Goal: Task Accomplishment & Management: Use online tool/utility

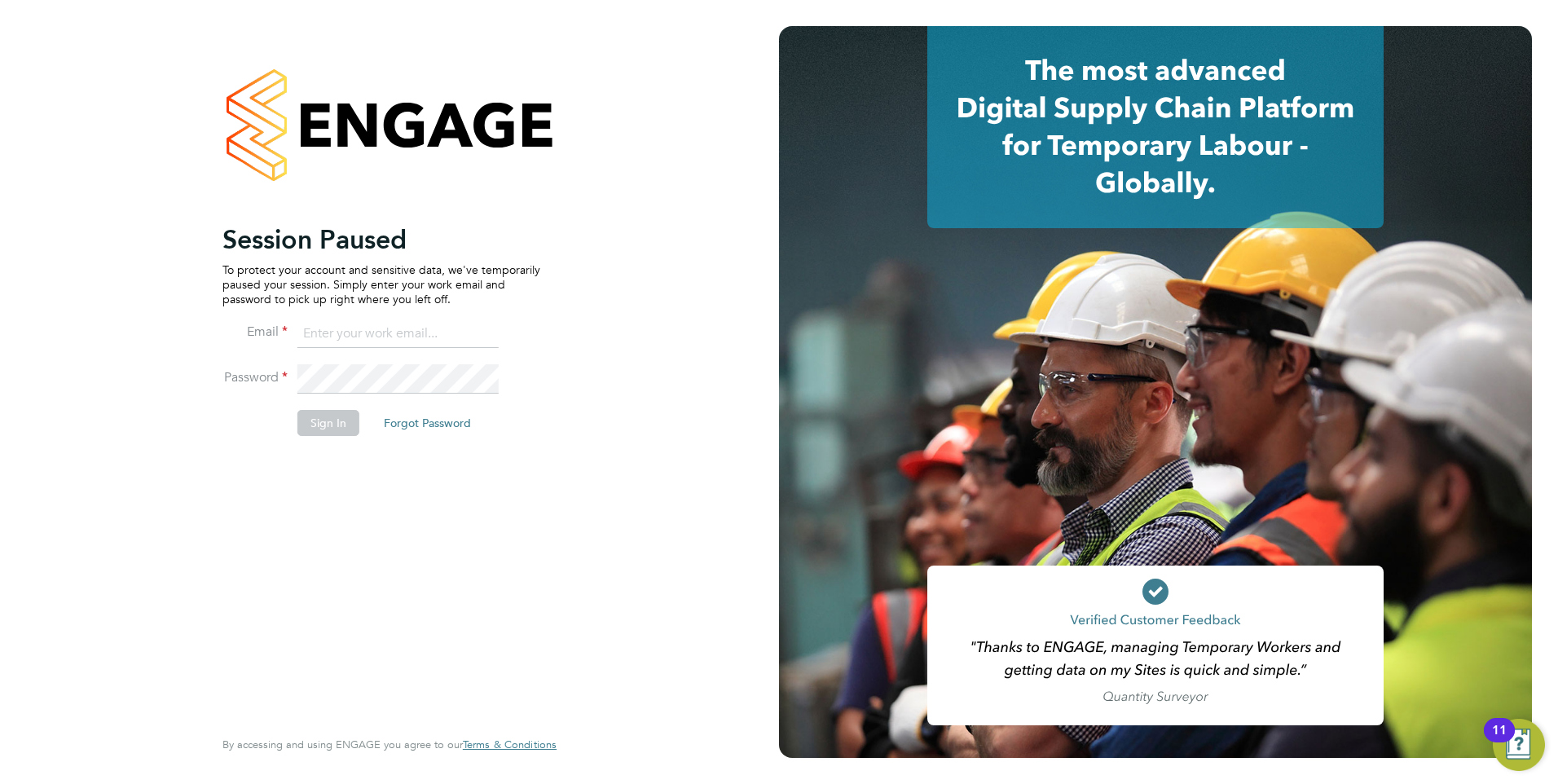
type input "[EMAIL_ADDRESS][DOMAIN_NAME]"
click at [344, 423] on button "Sign In" at bounding box center [328, 422] width 62 height 26
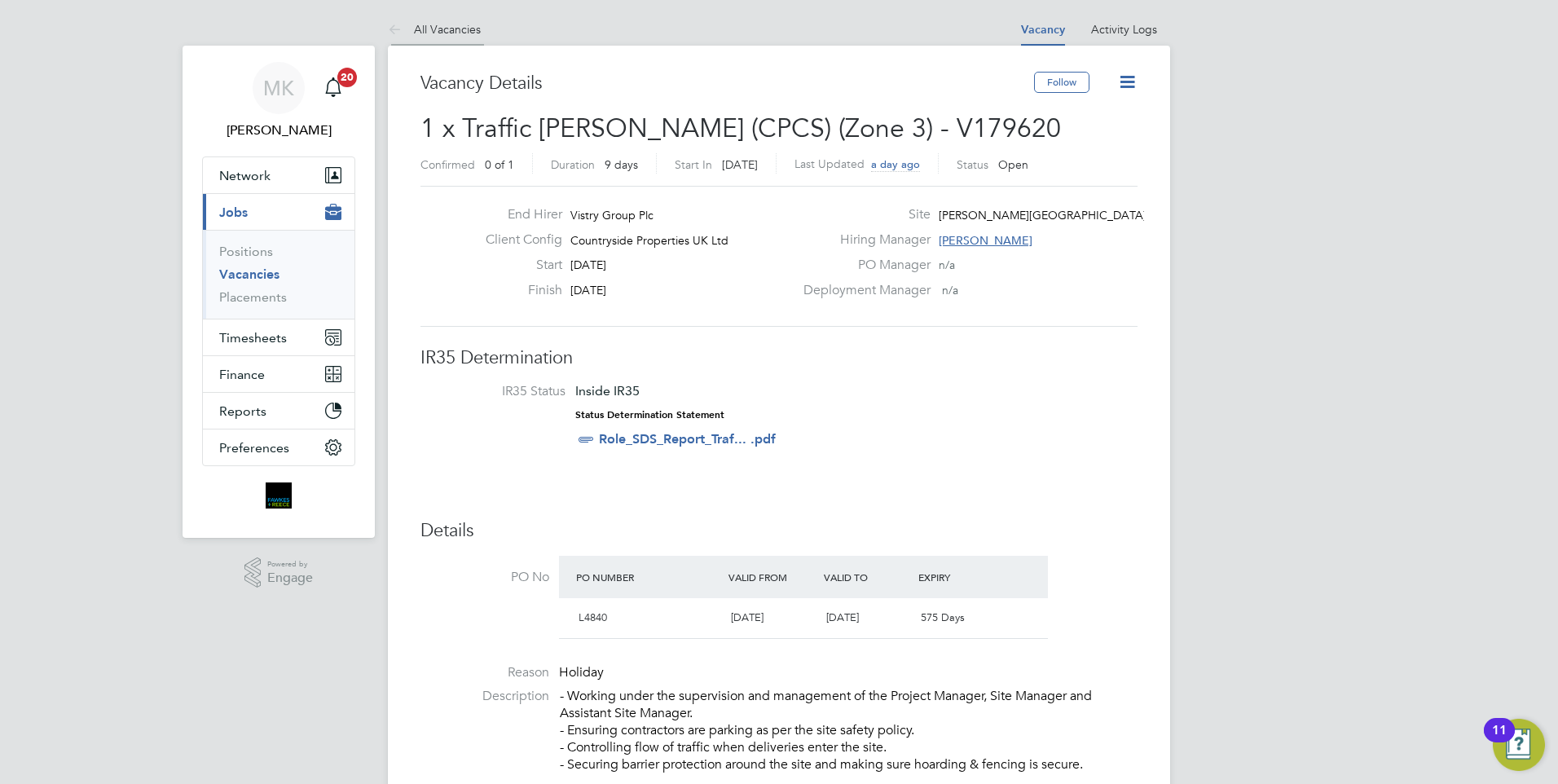
click at [428, 24] on link "All Vacancies" at bounding box center [434, 29] width 93 height 15
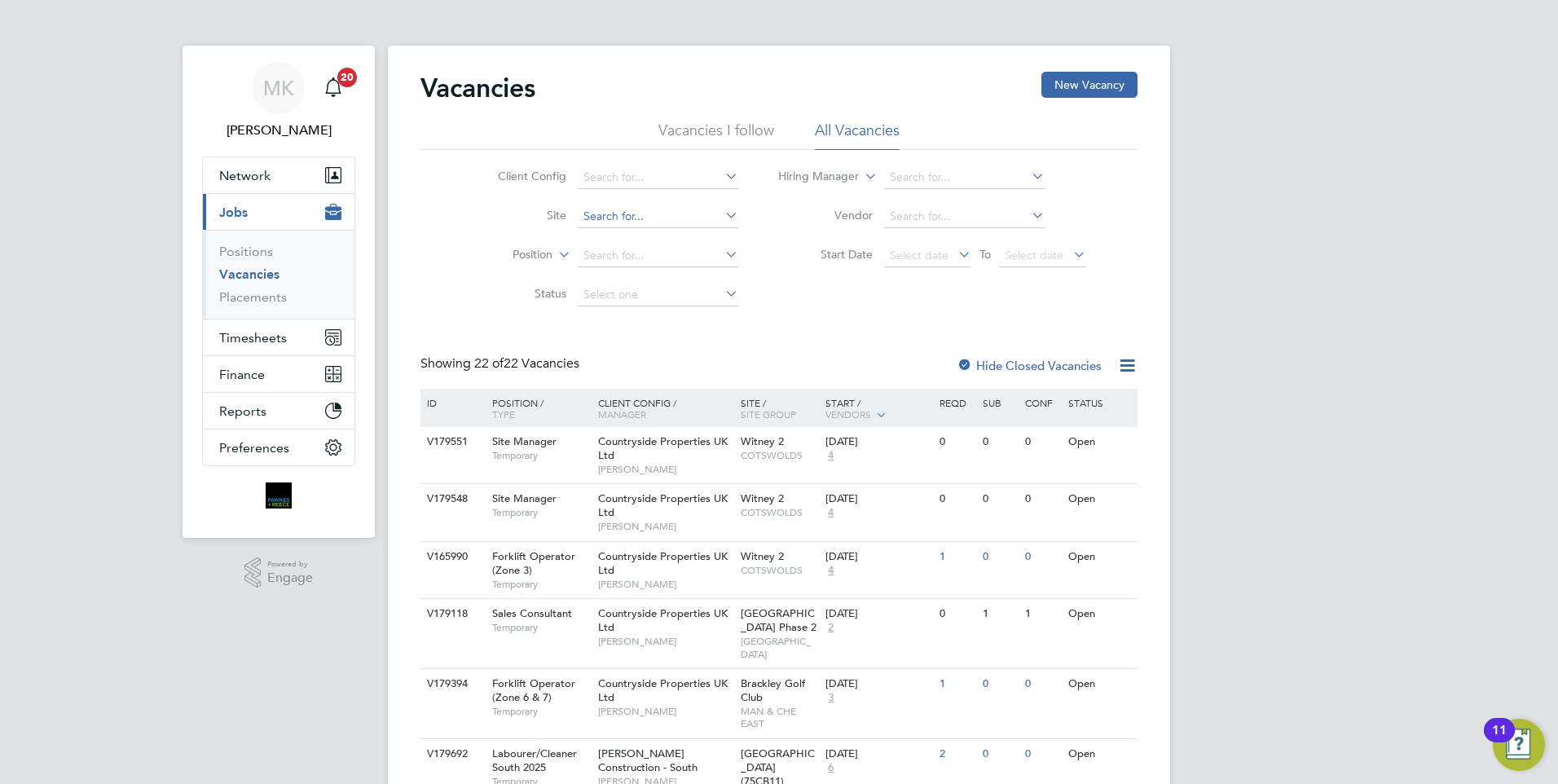
click at [647, 217] on input at bounding box center [658, 217] width 160 height 23
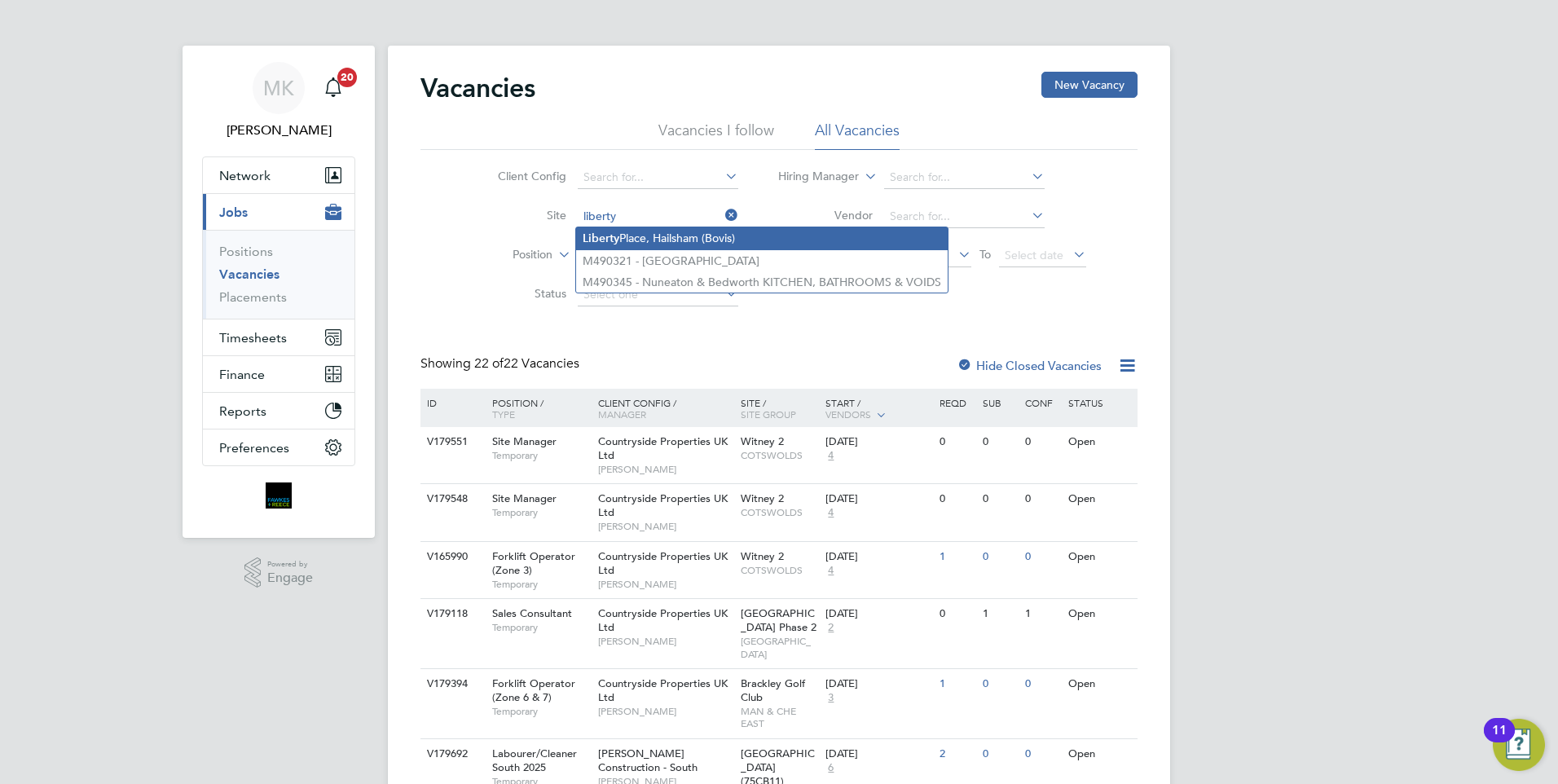
click at [704, 233] on li "Liberty Place, Hailsham (Bovis)" at bounding box center [762, 238] width 372 height 22
type input "Liberty Place, Hailsham (Bovis)"
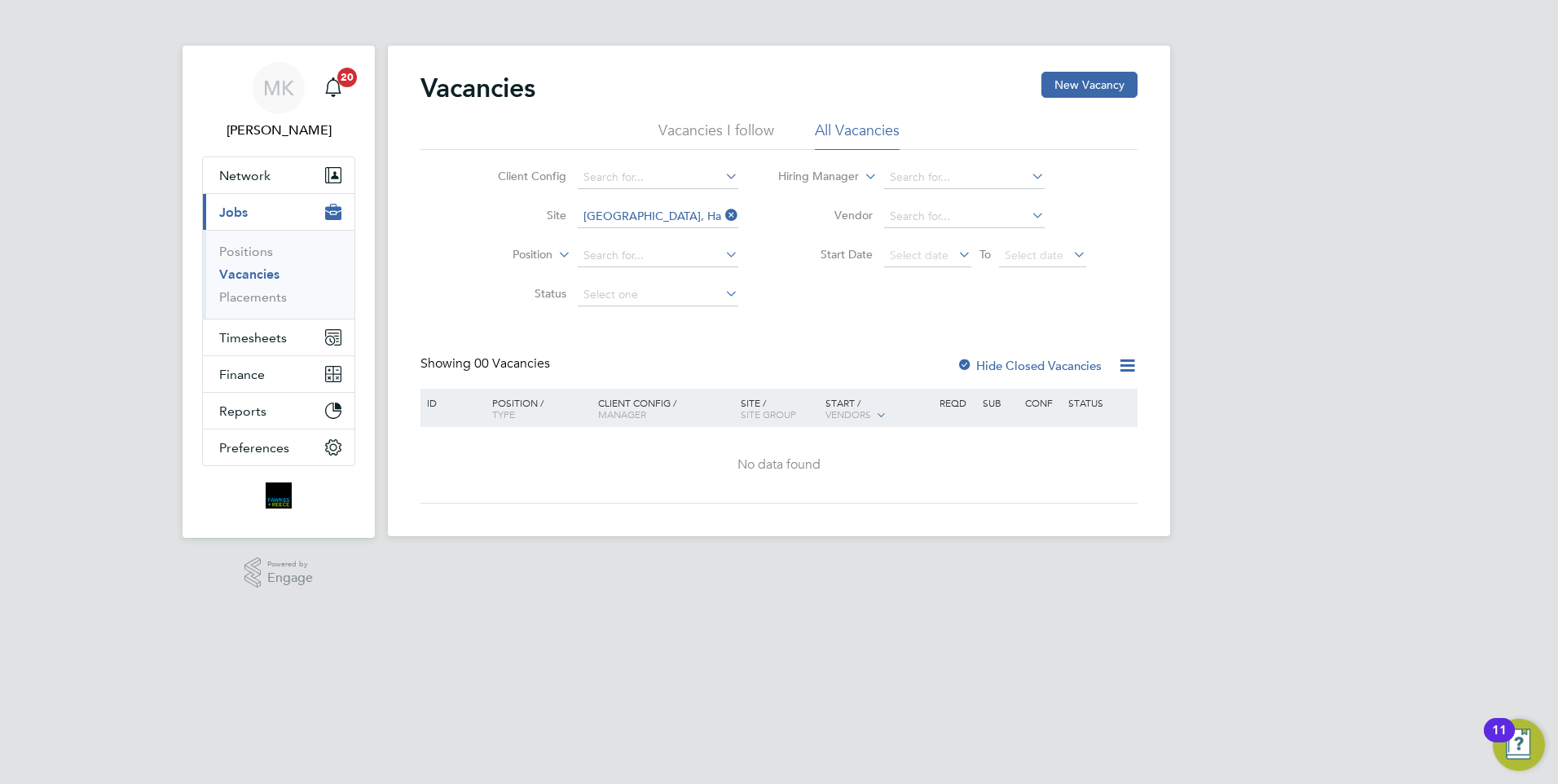
click at [1055, 364] on label "Hide Closed Vacancies" at bounding box center [1029, 365] width 145 height 15
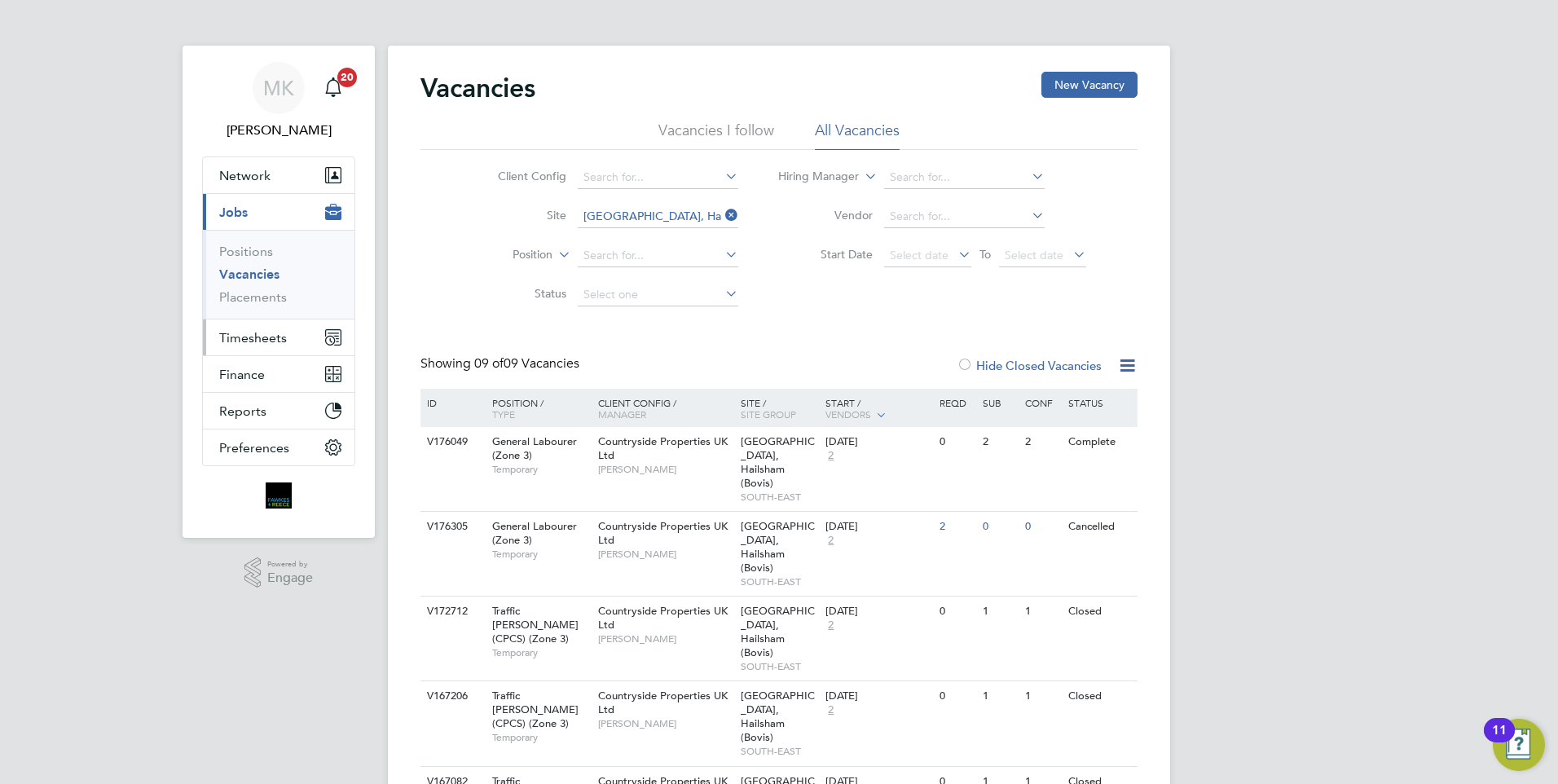
click at [250, 339] on span "Timesheets" at bounding box center [253, 338] width 67 height 15
click at [258, 340] on span "Timesheets" at bounding box center [253, 338] width 67 height 15
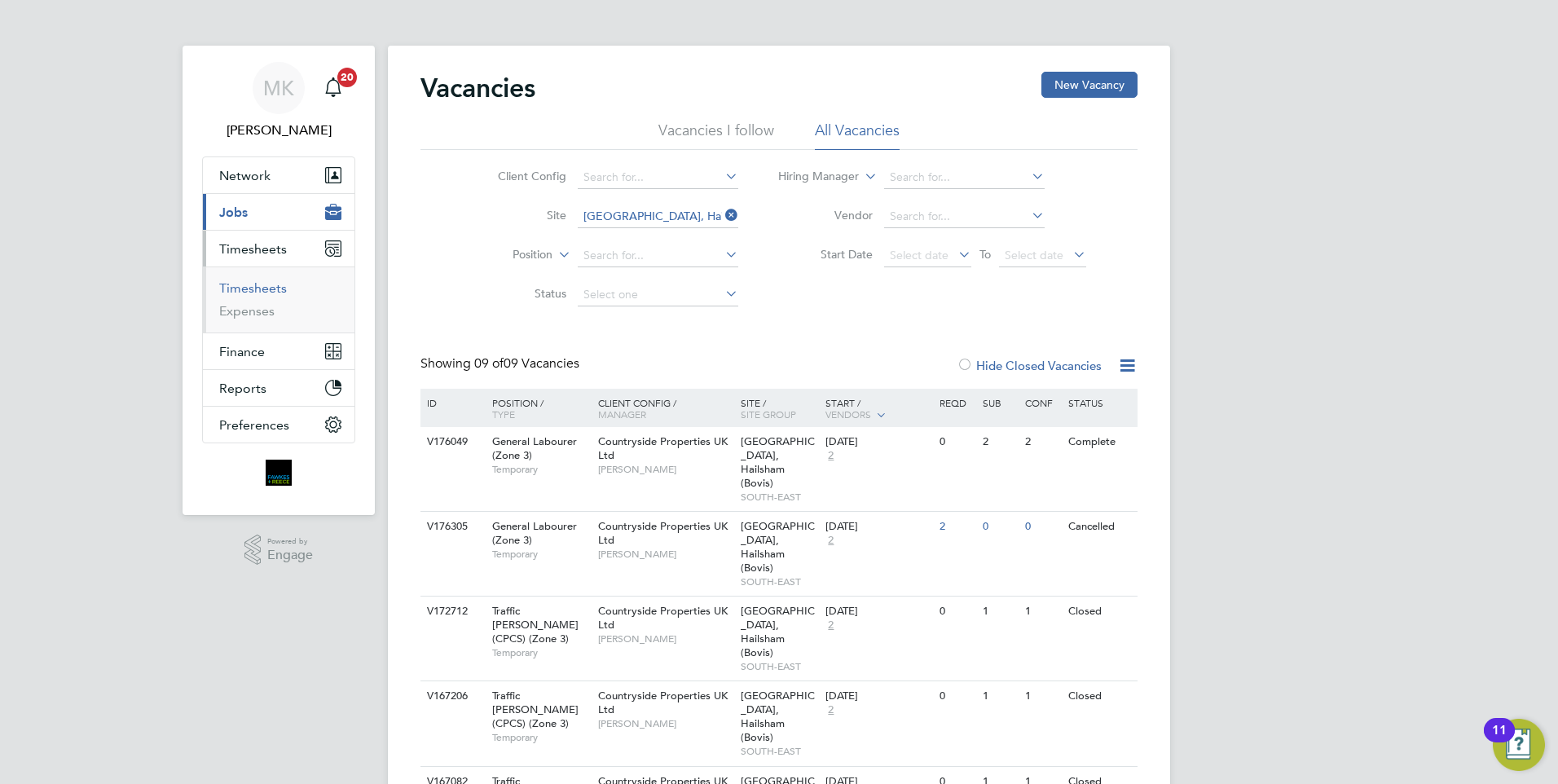
click at [254, 287] on link "Timesheets" at bounding box center [253, 288] width 67 height 15
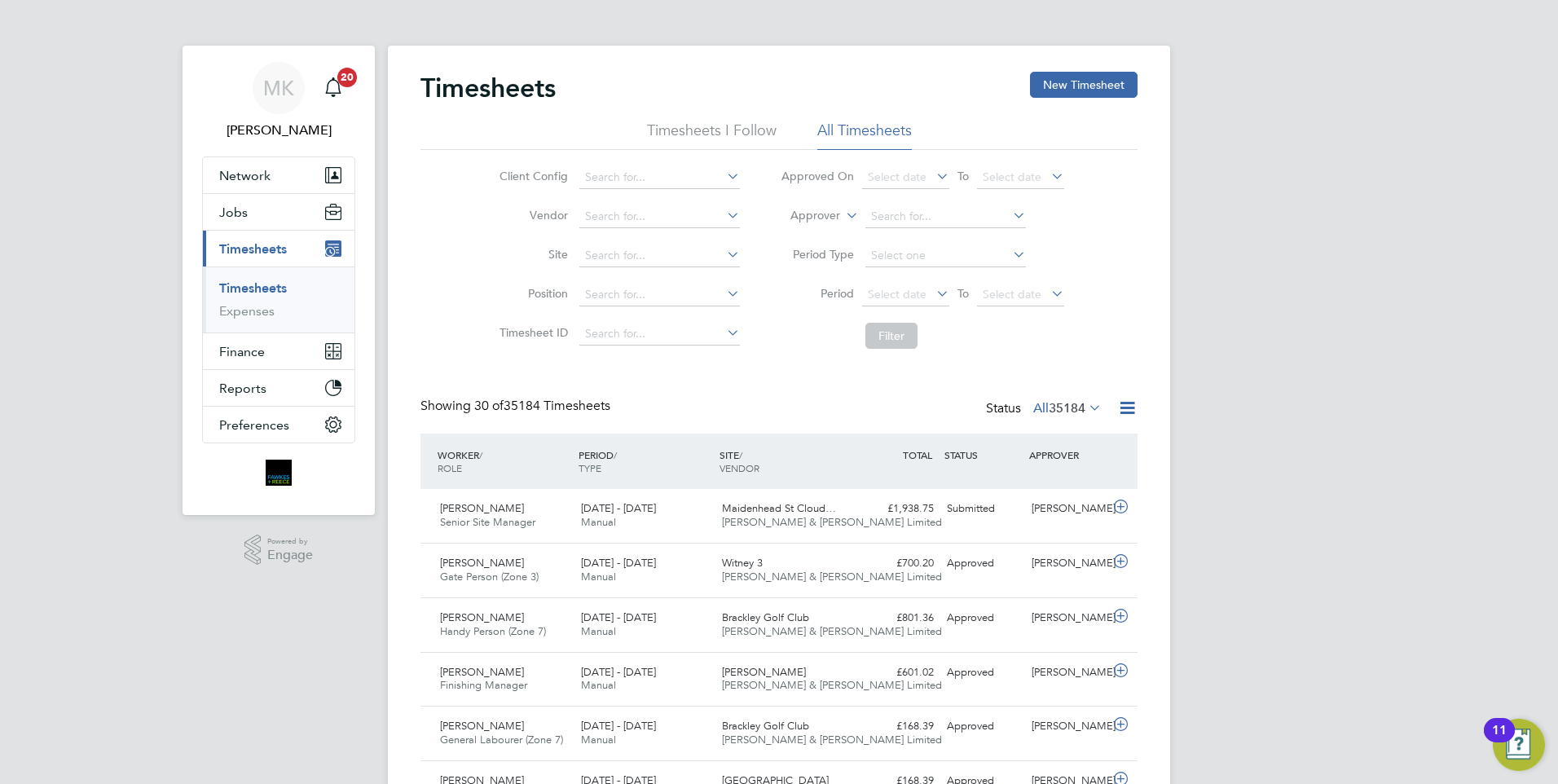
scroll to position [42, 142]
click at [663, 215] on input at bounding box center [660, 217] width 160 height 23
type input "liberty"
click at [724, 217] on icon at bounding box center [724, 215] width 0 height 23
click at [655, 262] on input at bounding box center [660, 256] width 160 height 23
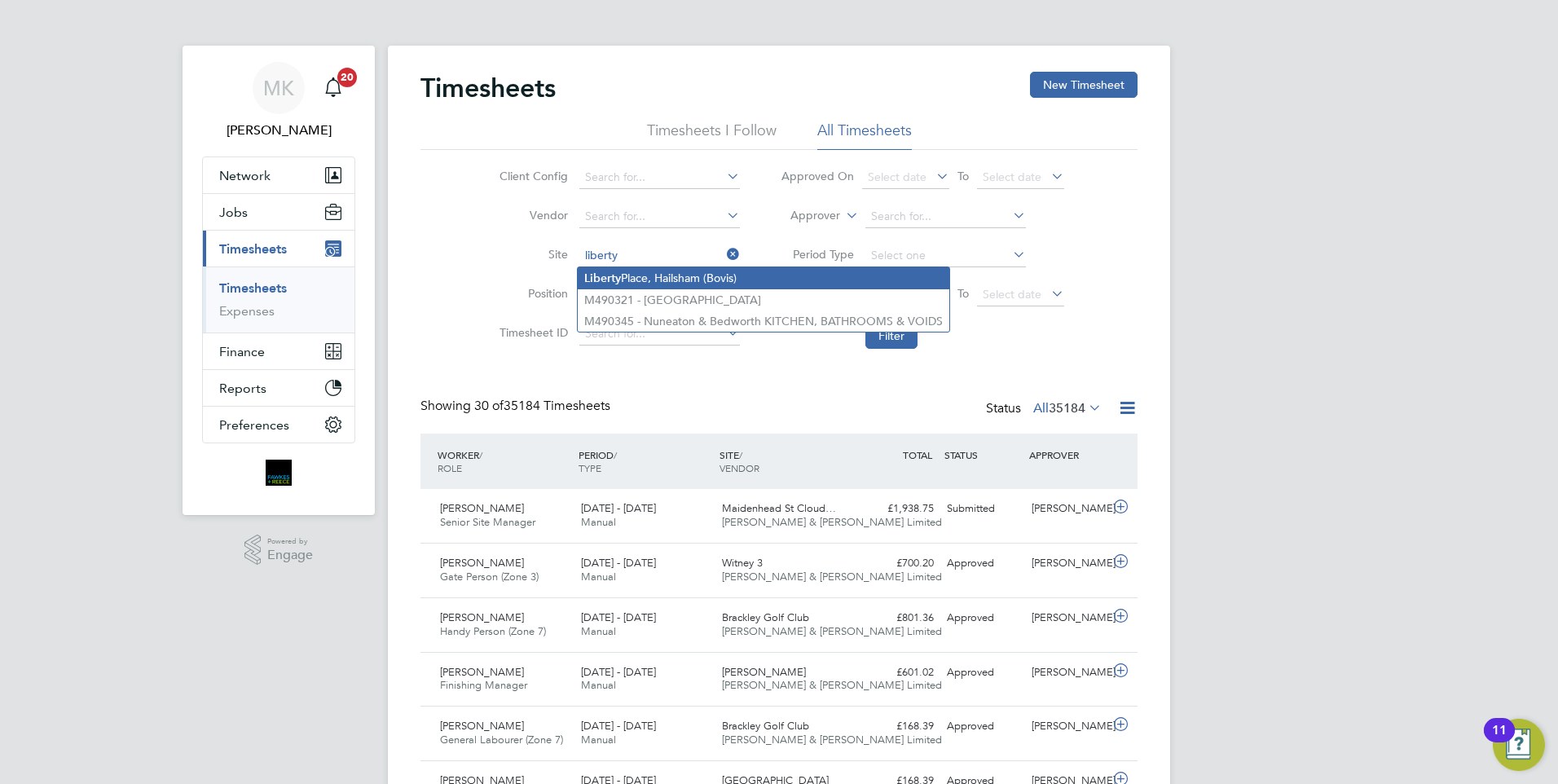
click at [687, 276] on li "Liberty Place, Hailsham (Bovis)" at bounding box center [764, 278] width 372 height 22
type input "Liberty Place, Hailsham (Bovis)"
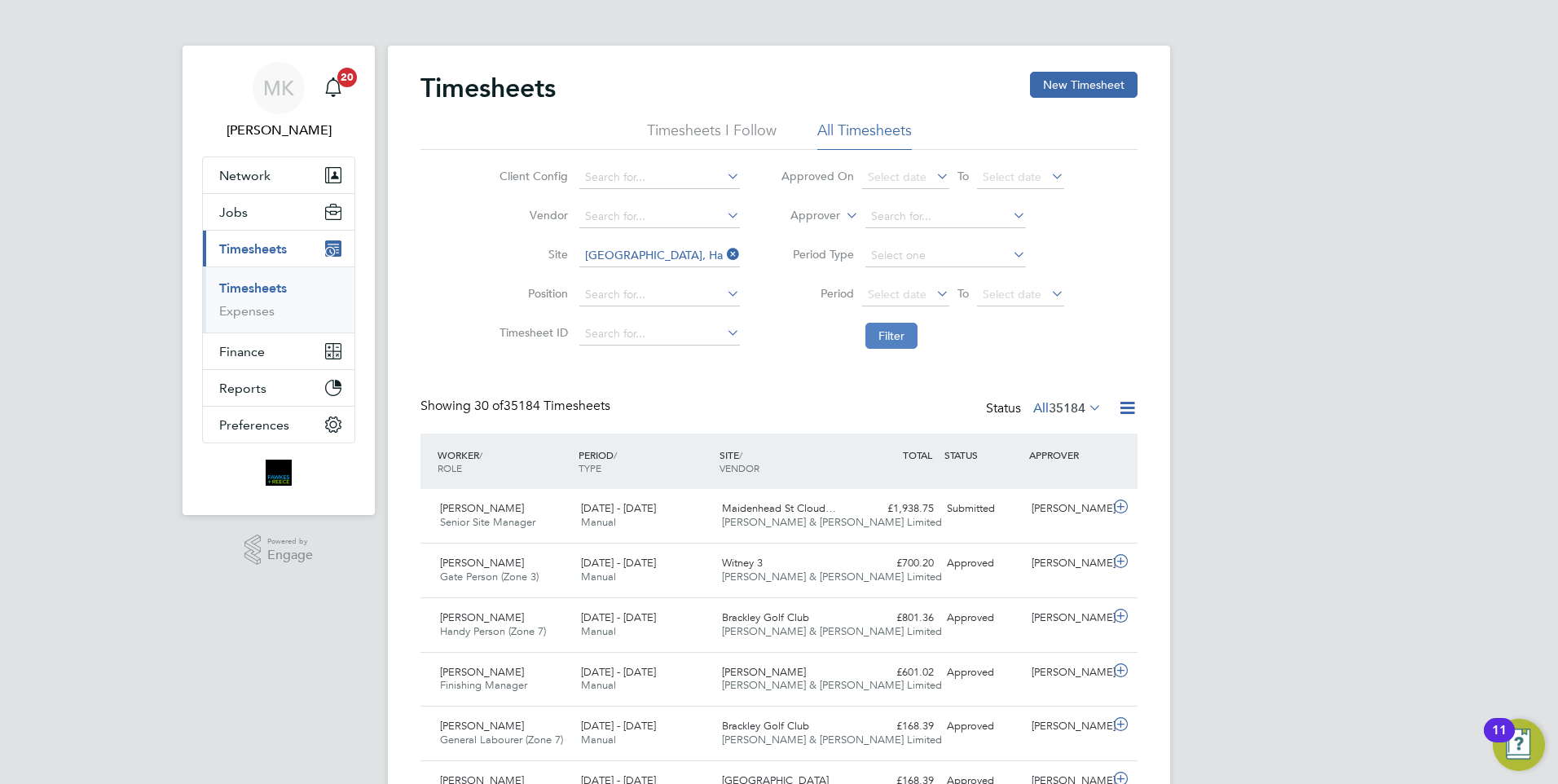
click at [898, 334] on button "Filter" at bounding box center [891, 335] width 52 height 26
